Goal: Information Seeking & Learning: Find specific fact

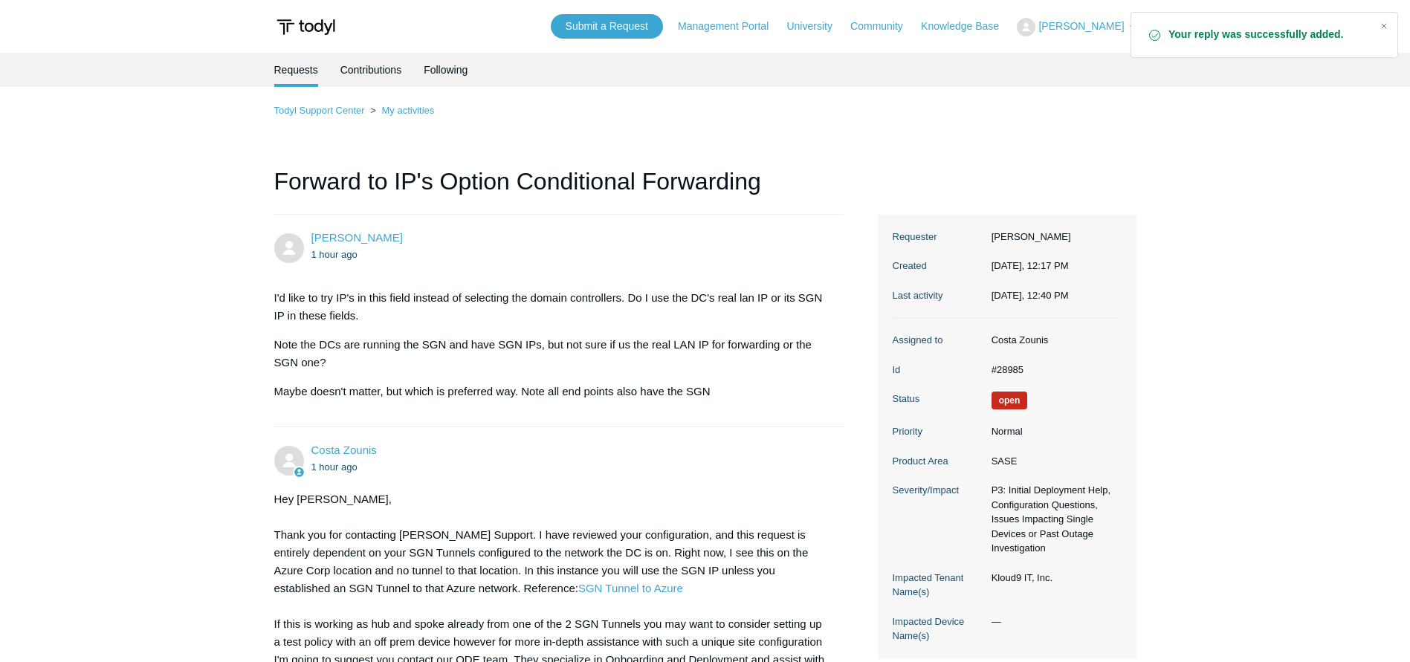
scroll to position [119, 0]
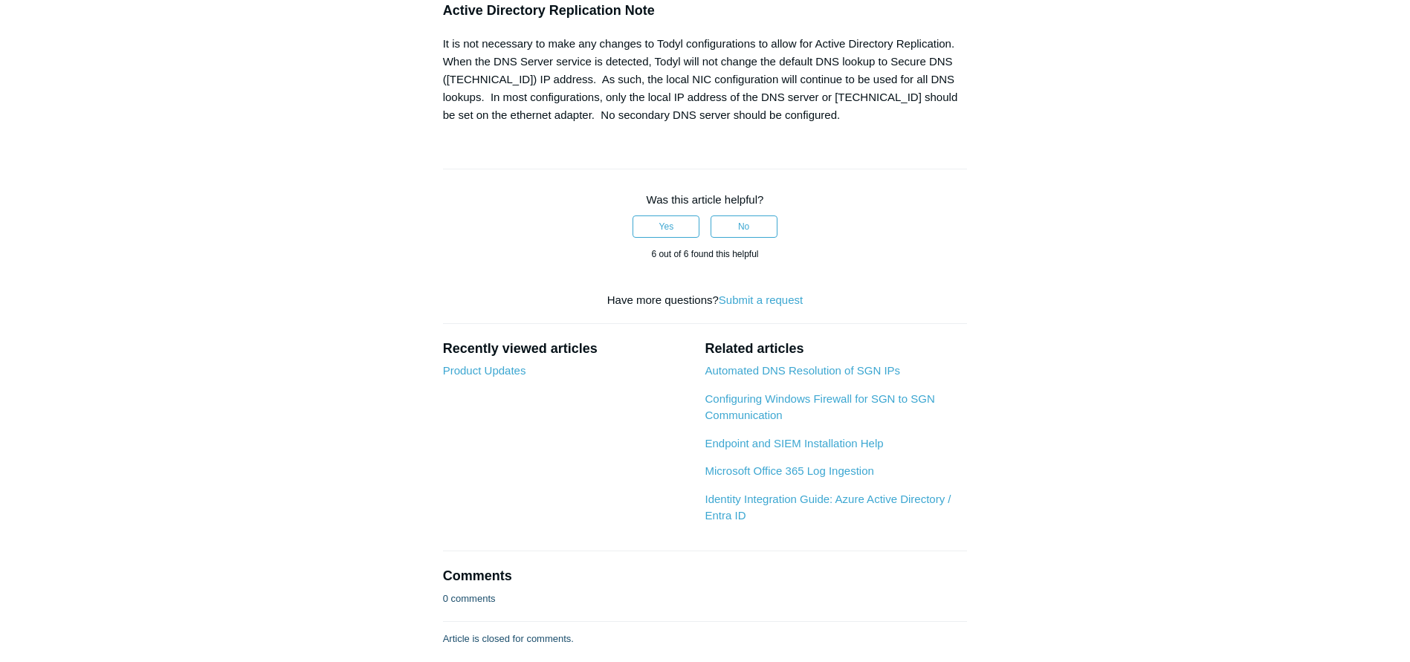
scroll to position [1561, 0]
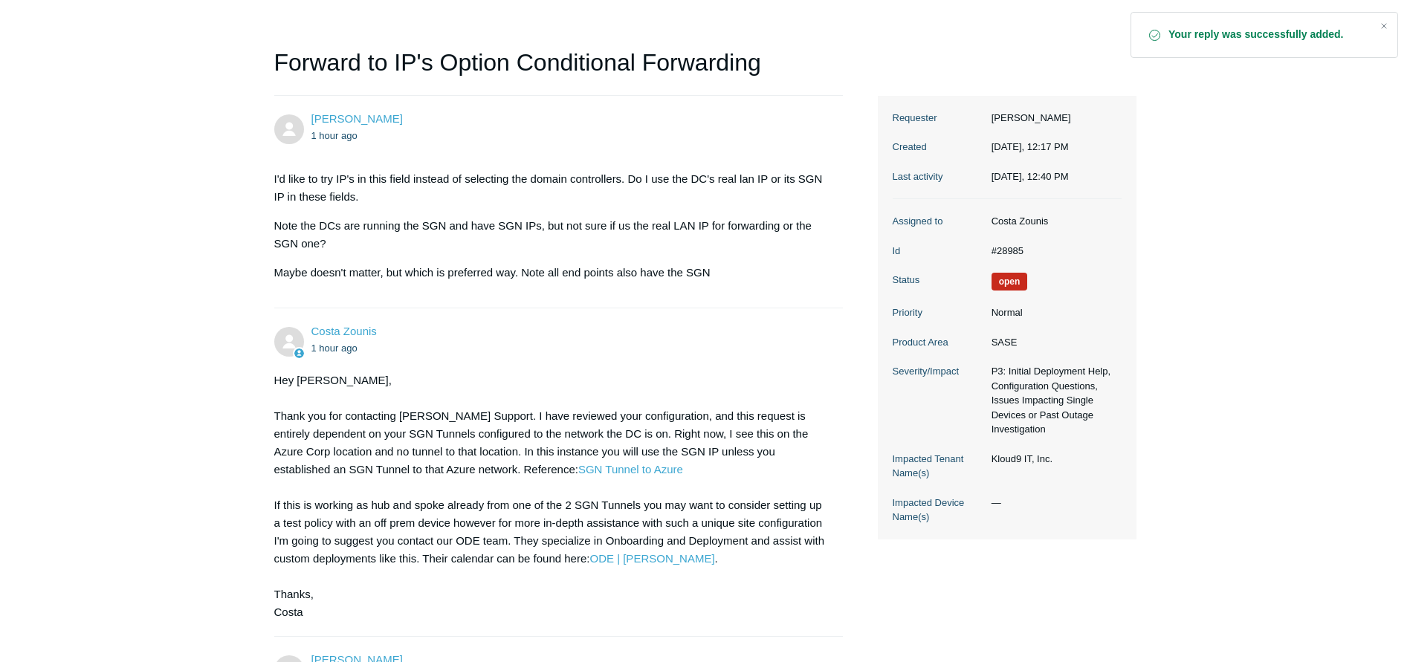
scroll to position [119, 0]
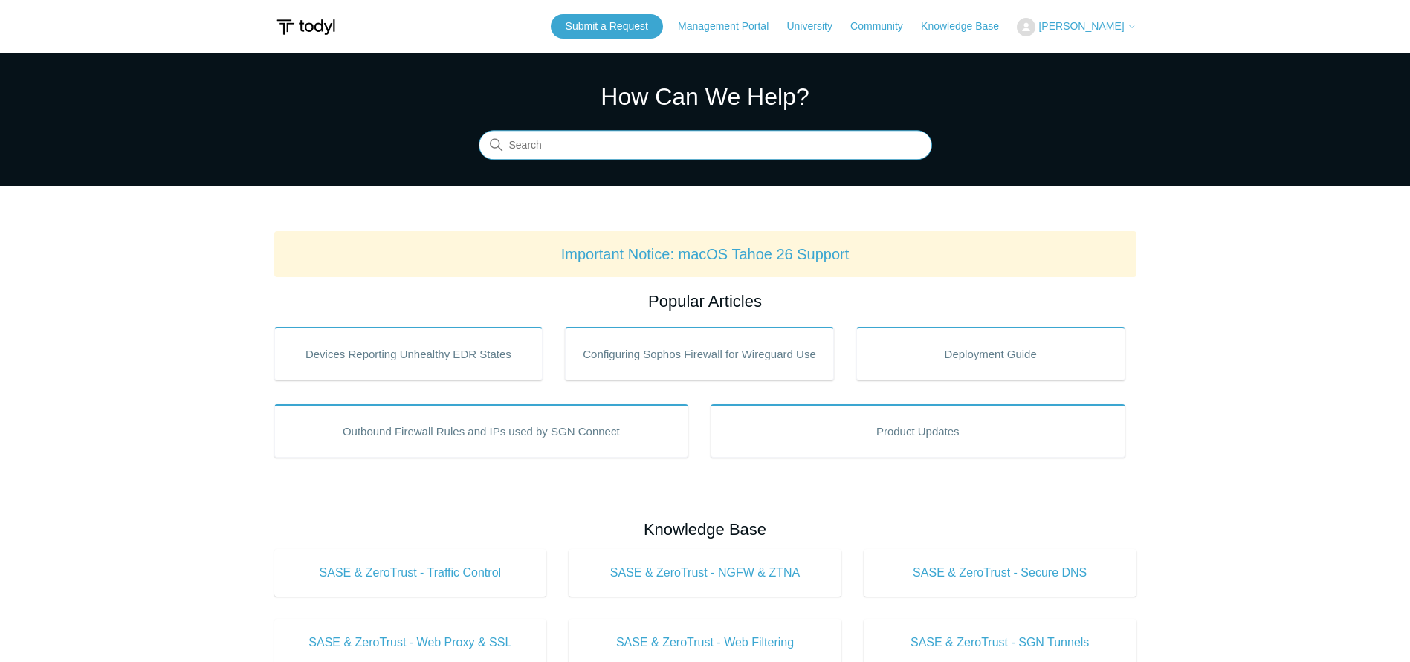
click at [660, 152] on input "Search" at bounding box center [705, 146] width 453 height 30
type input "meraki"
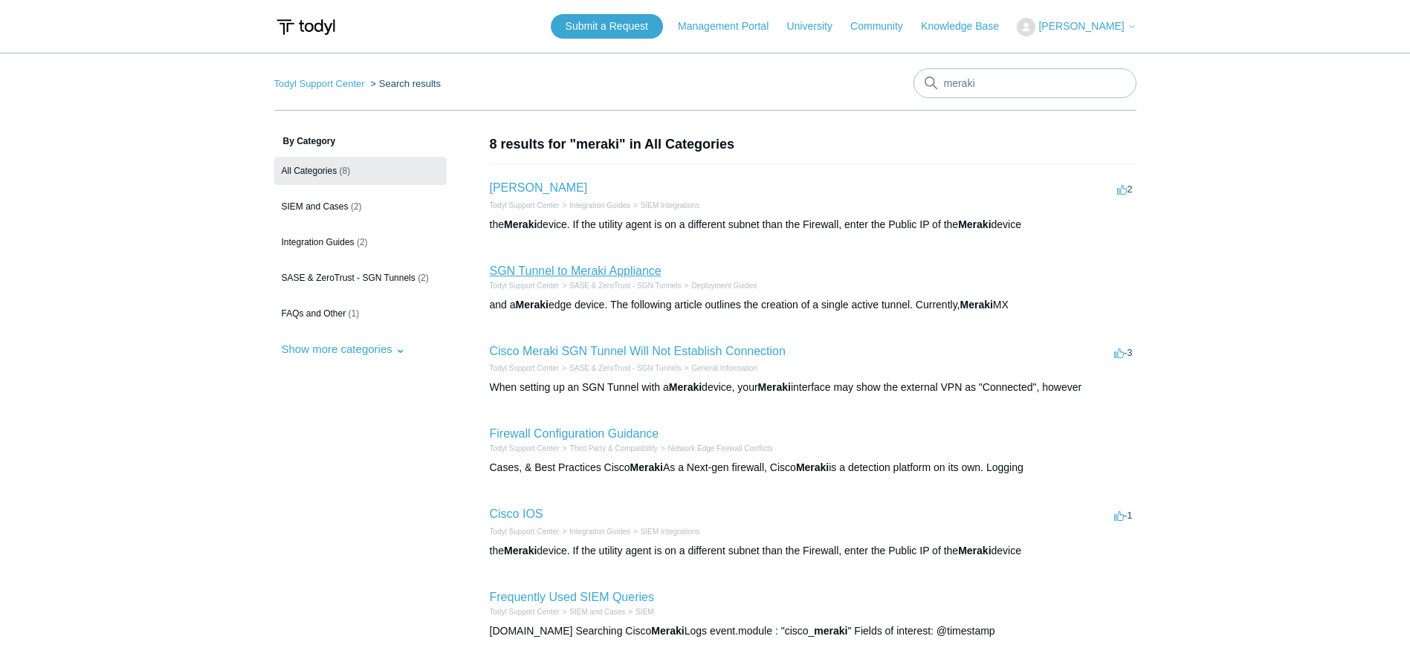
click at [580, 276] on link "SGN Tunnel to Meraki Appliance" at bounding box center [576, 271] width 172 height 13
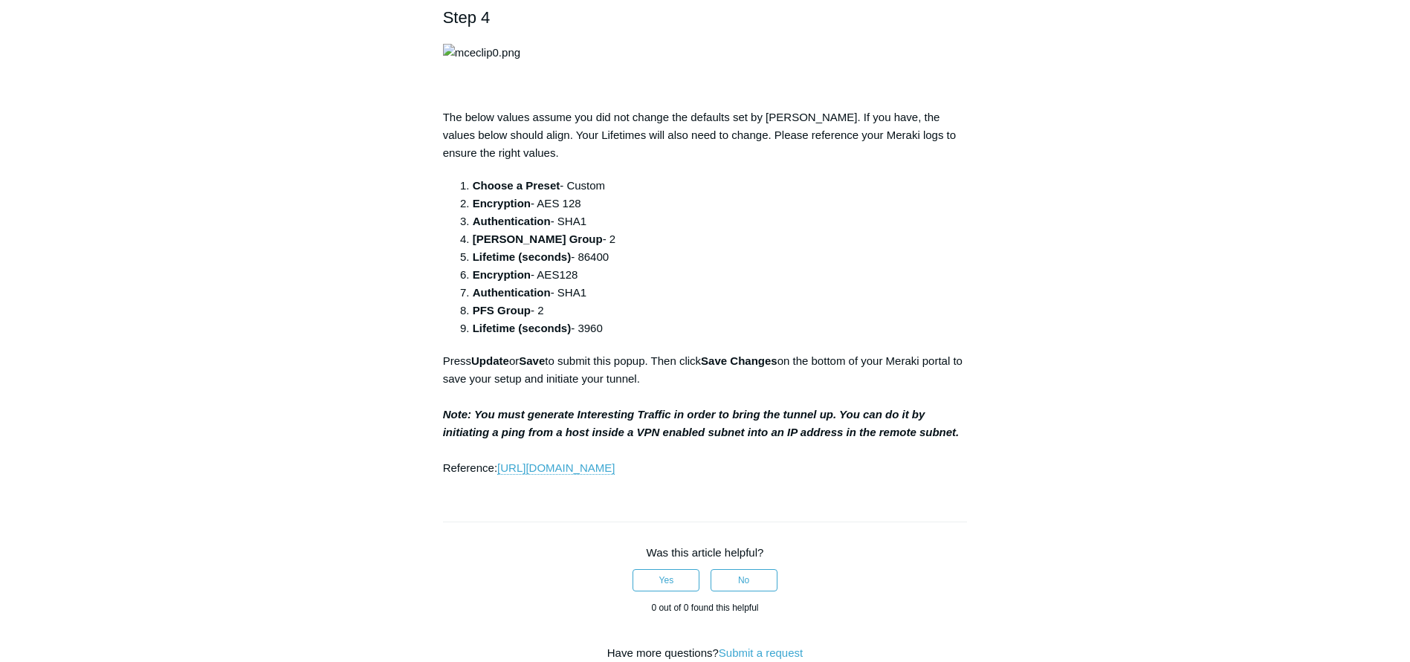
scroll to position [1709, 0]
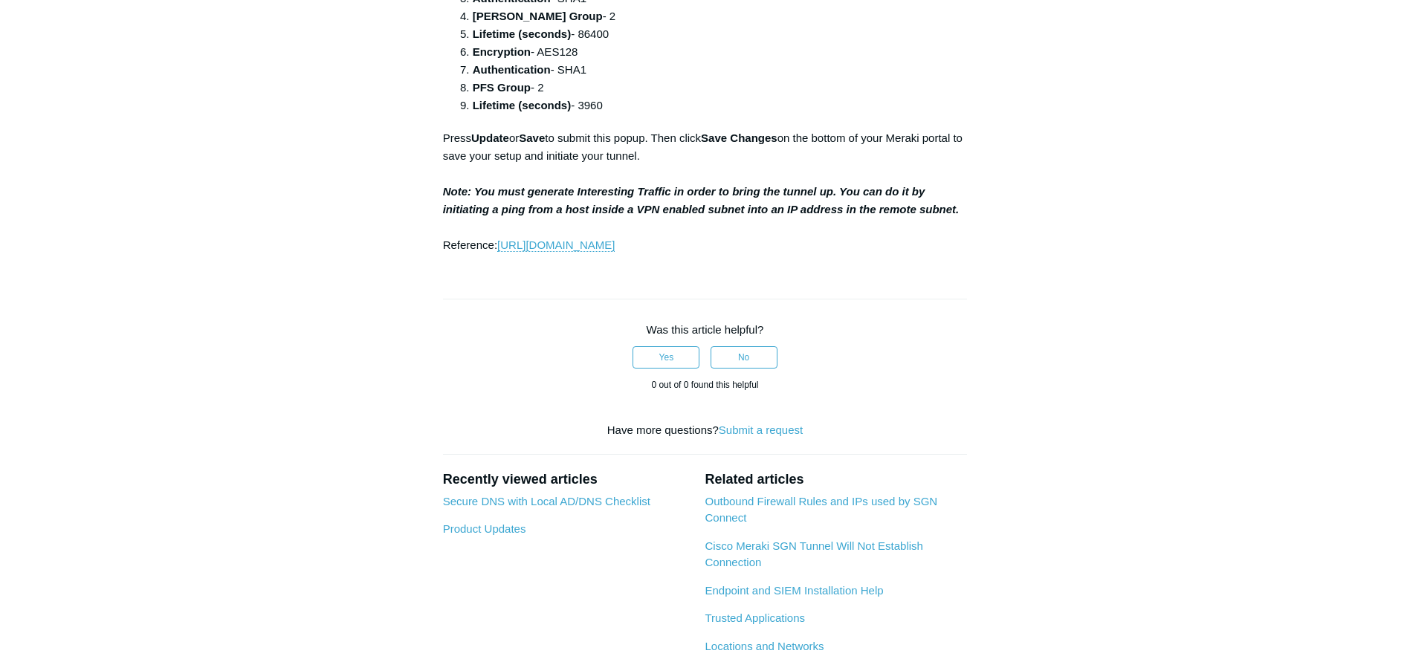
drag, startPoint x: 636, startPoint y: 259, endPoint x: 569, endPoint y: 267, distance: 68.0
copy li "100.64.0.0/10"
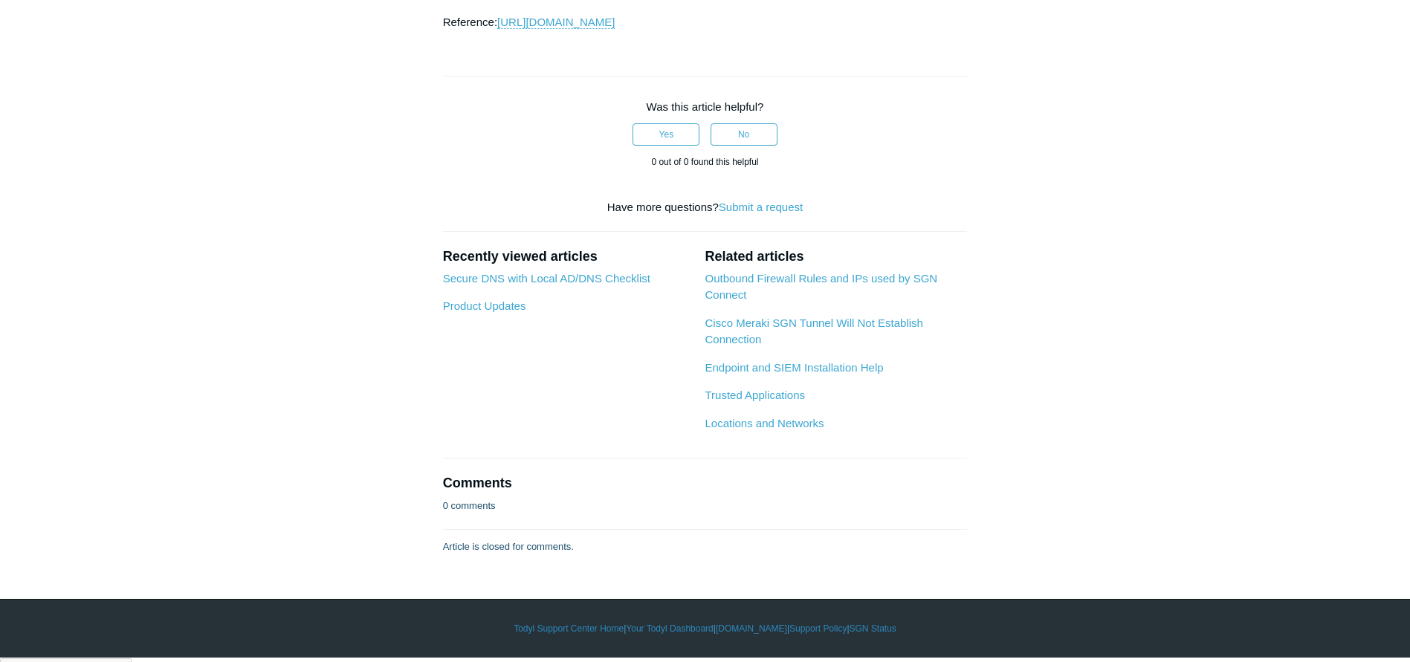
scroll to position [2155, 0]
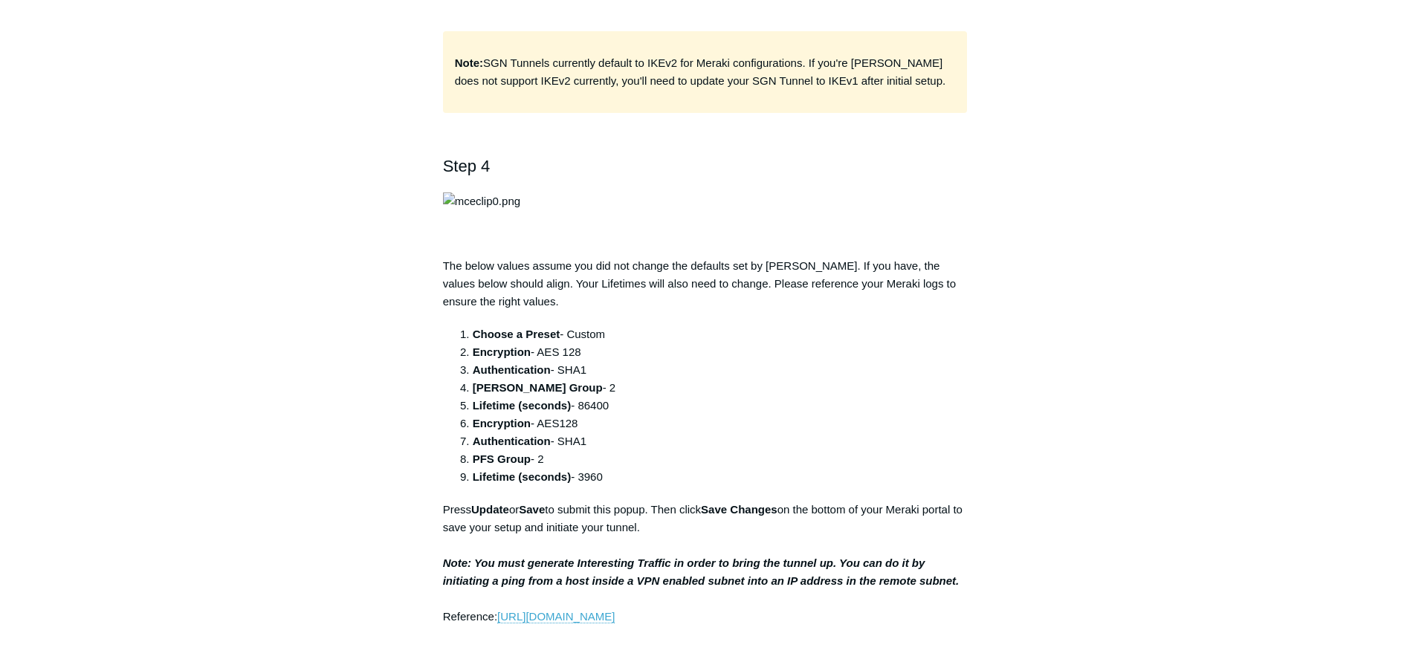
scroll to position [1709, 0]
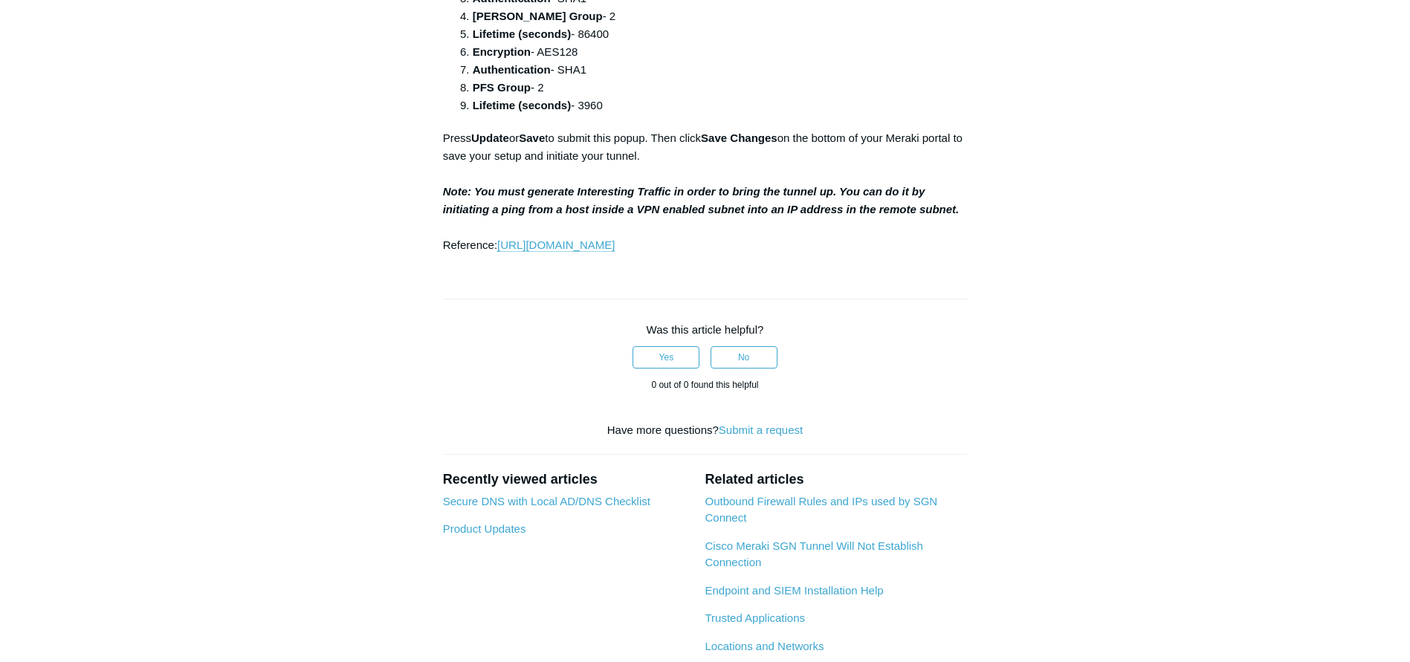
drag, startPoint x: 638, startPoint y: 264, endPoint x: 567, endPoint y: 261, distance: 71.4
copy li "[URL]"
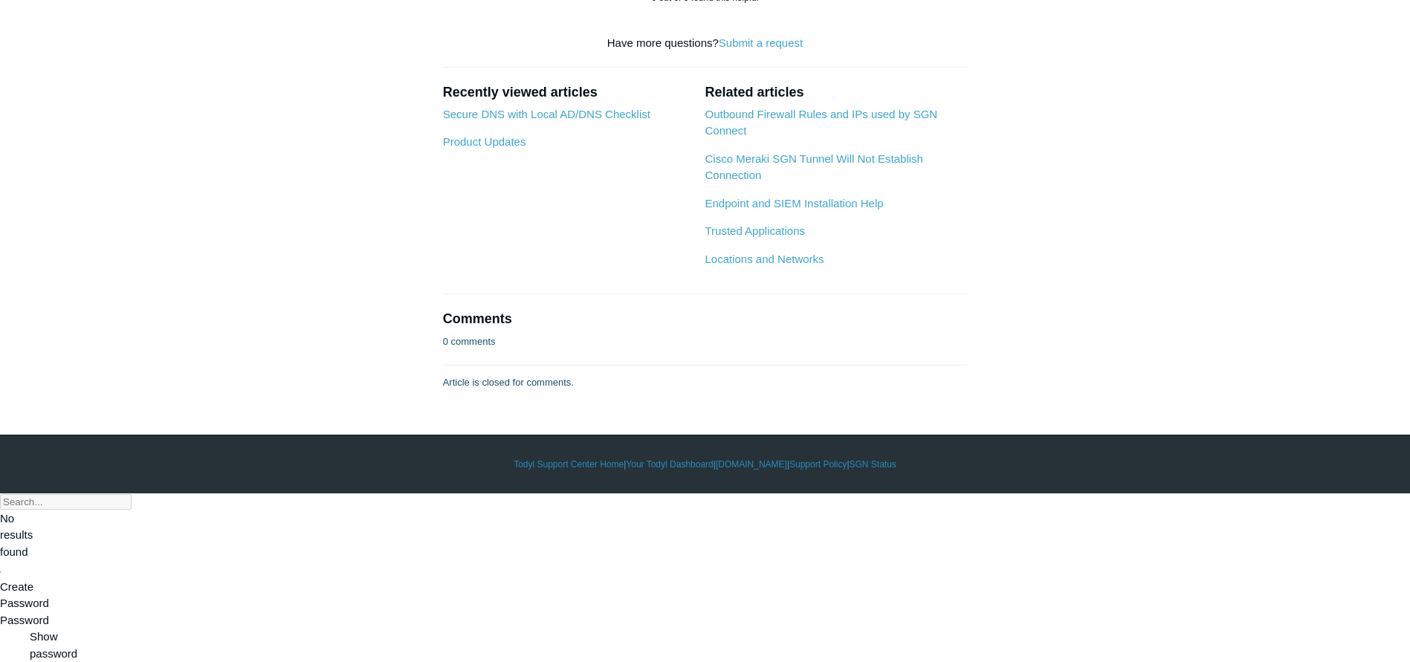
scroll to position [2750, 0]
